Goal: Information Seeking & Learning: Learn about a topic

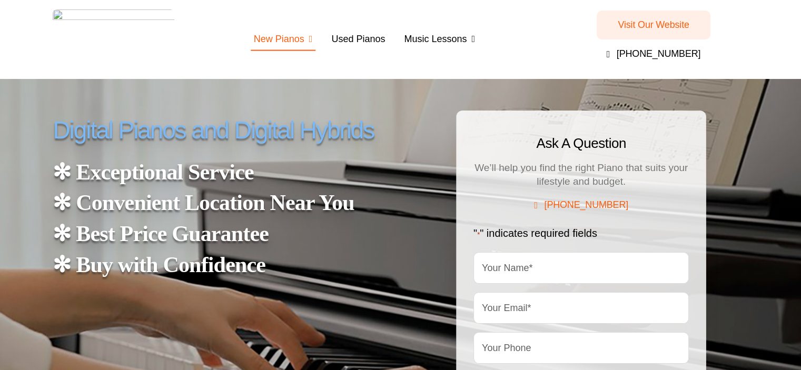
scroll to position [2, 0]
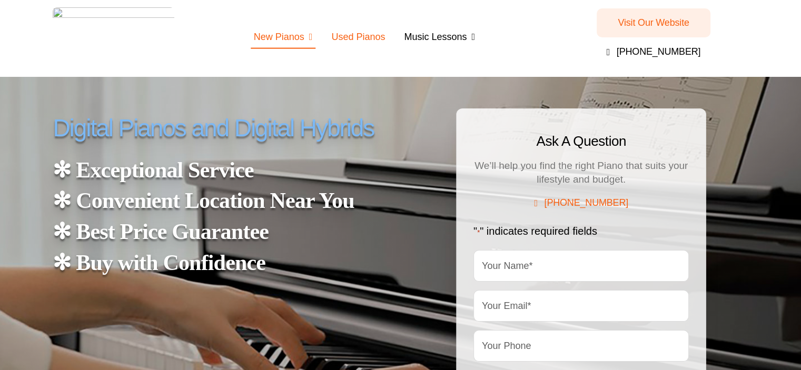
click at [349, 27] on link "Used Pianos" at bounding box center [358, 37] width 60 height 23
click at [349, 29] on span "Used Pianos" at bounding box center [358, 36] width 54 height 15
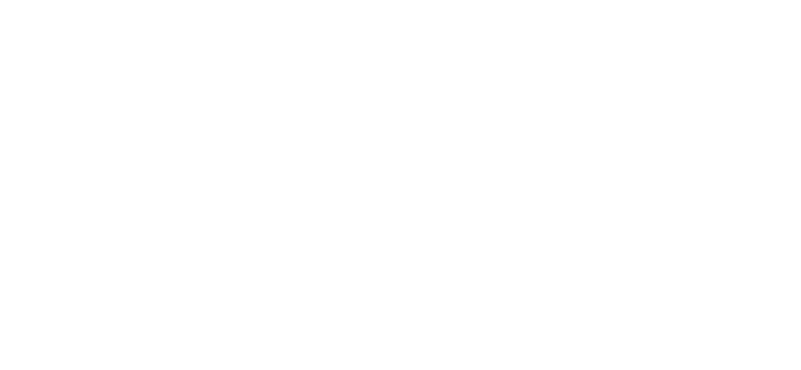
scroll to position [1196, 0]
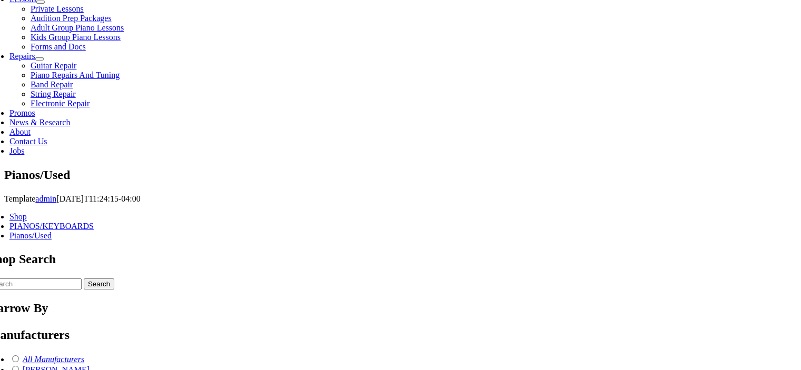
scroll to position [520, 0]
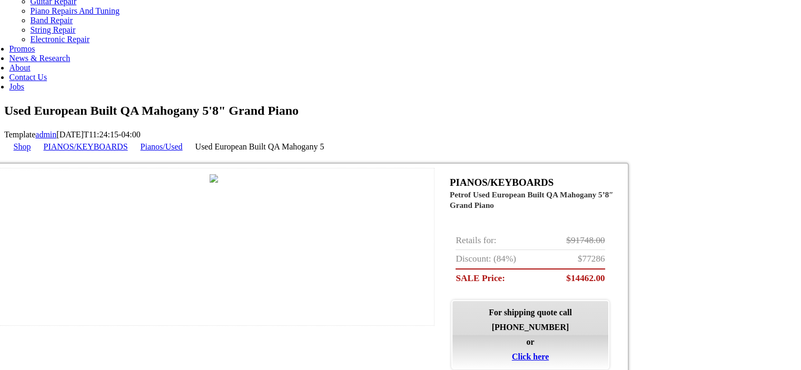
scroll to position [594, 0]
